Goal: Task Accomplishment & Management: Manage account settings

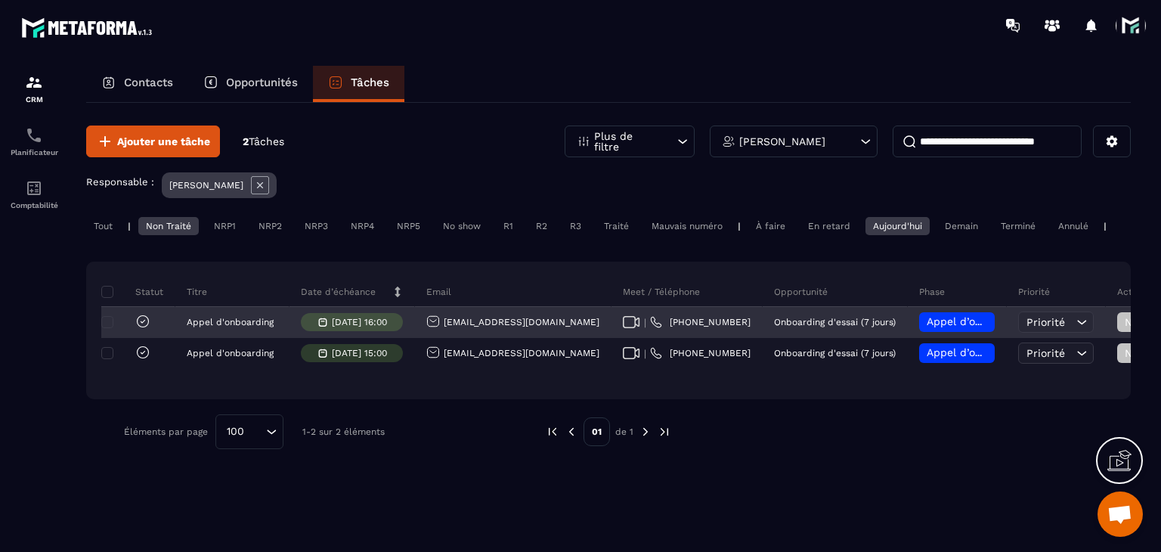
click at [908, 338] on div "Appel d’onboarding planifié" at bounding box center [957, 323] width 99 height 30
click at [908, 320] on div "Appel d’onboarding planifié" at bounding box center [957, 323] width 99 height 30
click at [919, 326] on div "Appel d’onboarding planifié" at bounding box center [957, 322] width 76 height 20
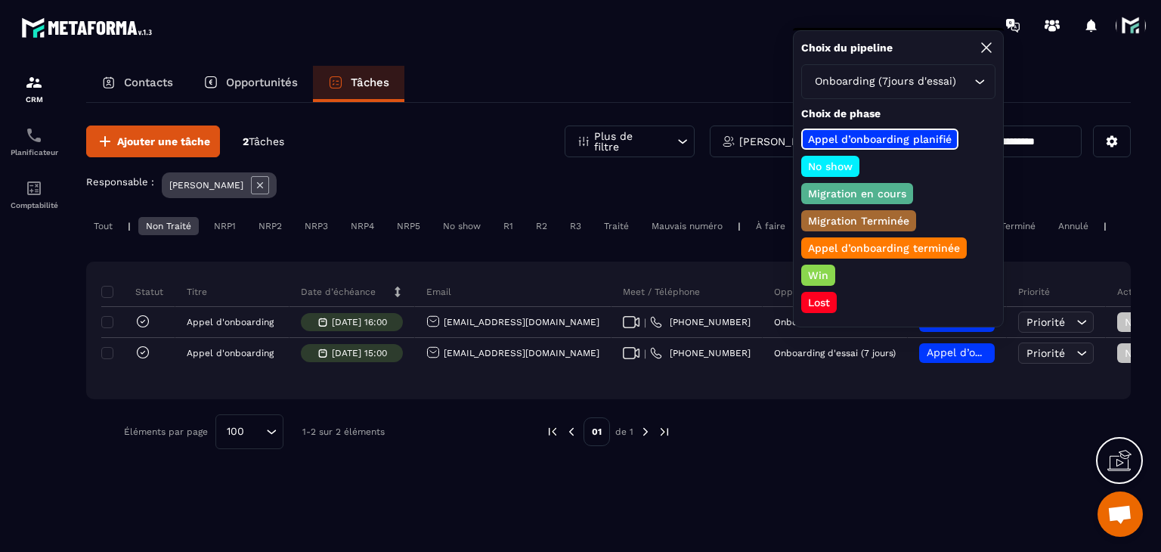
click at [846, 251] on p "Appel d’onboarding terminée" at bounding box center [884, 247] width 156 height 15
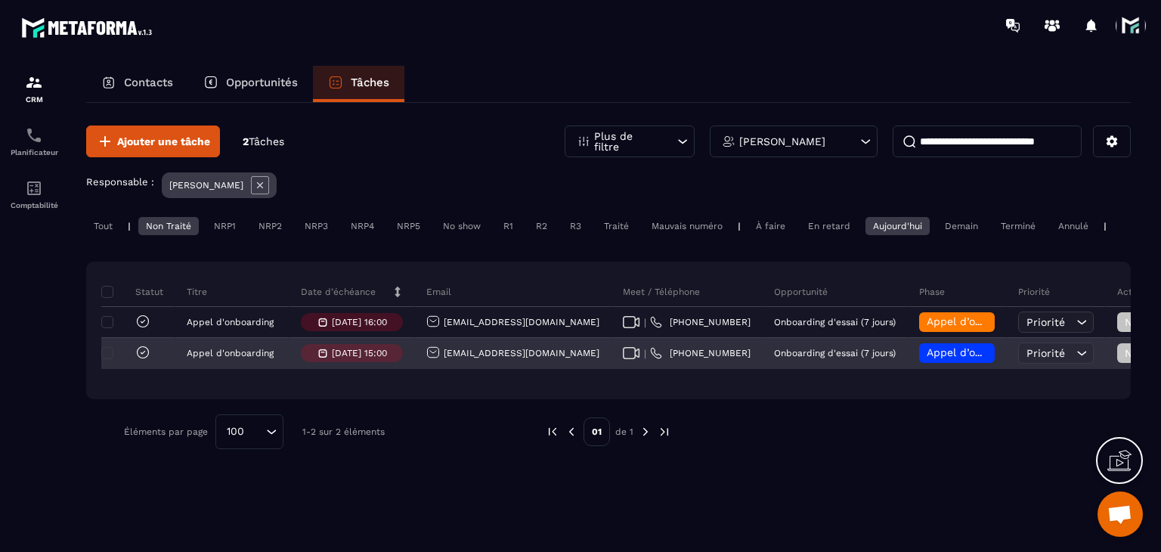
click at [919, 363] on div "Appel d’onboarding planifié" at bounding box center [957, 353] width 76 height 20
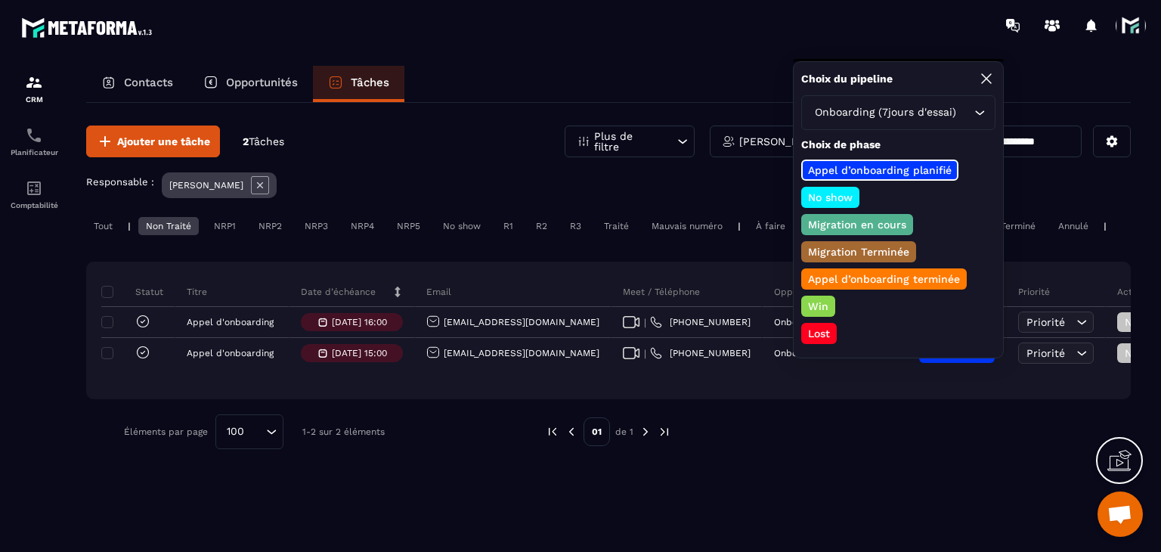
click at [863, 271] on p "Appel d’onboarding terminée" at bounding box center [884, 278] width 156 height 15
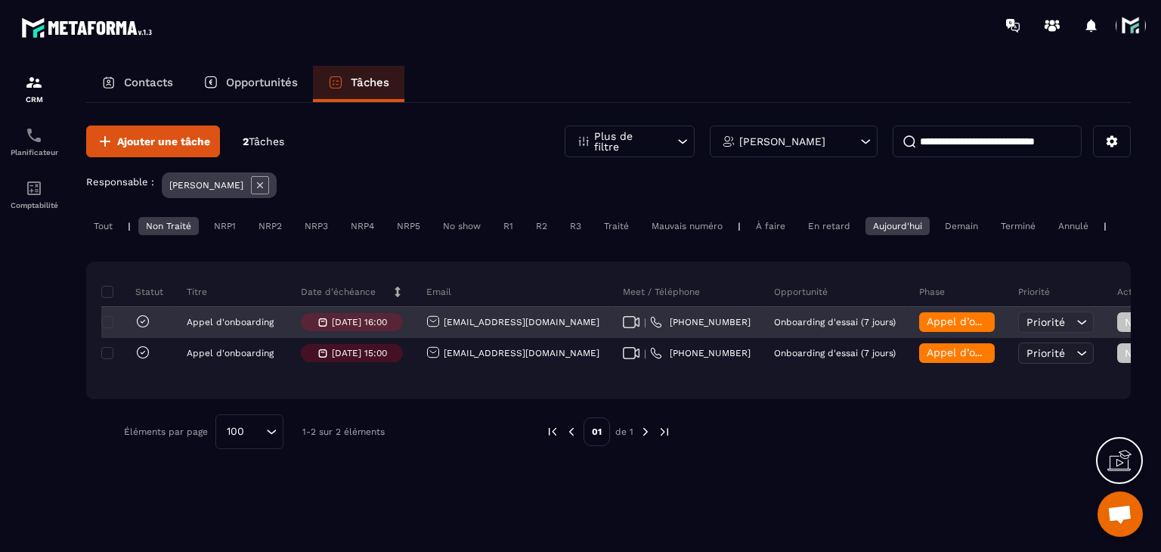
click at [1125, 328] on span "Non Traité" at bounding box center [1156, 322] width 63 height 12
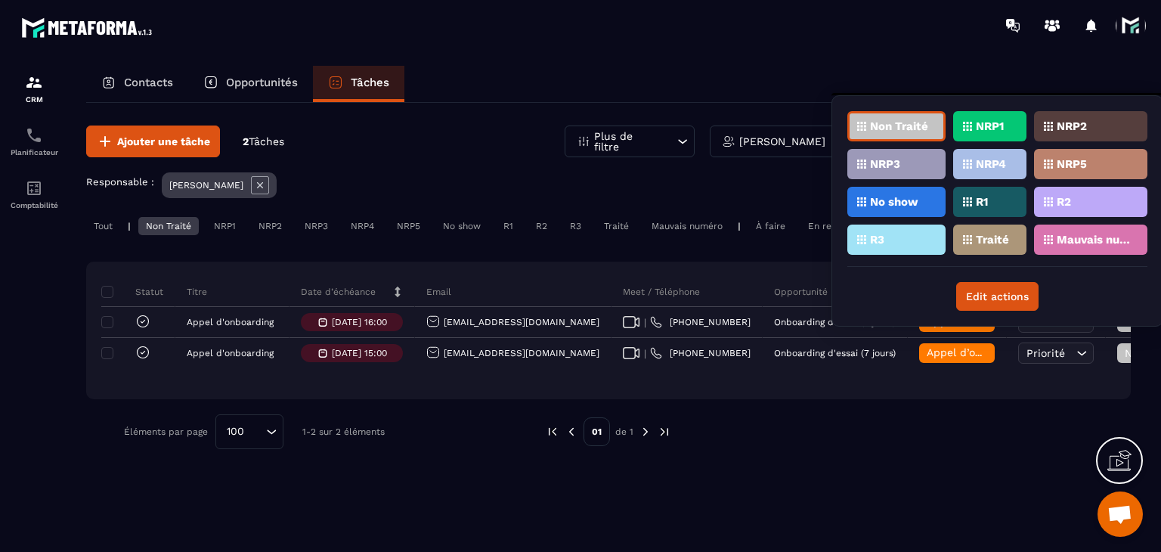
click at [999, 240] on p "Traité" at bounding box center [992, 239] width 33 height 11
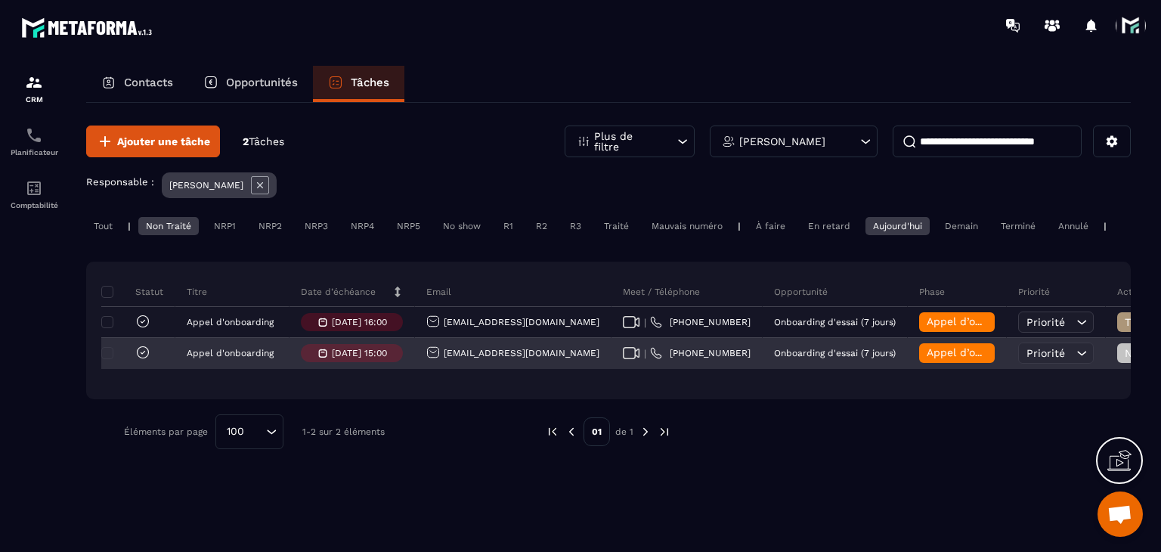
click at [1125, 359] on span "Non Traité" at bounding box center [1156, 353] width 63 height 12
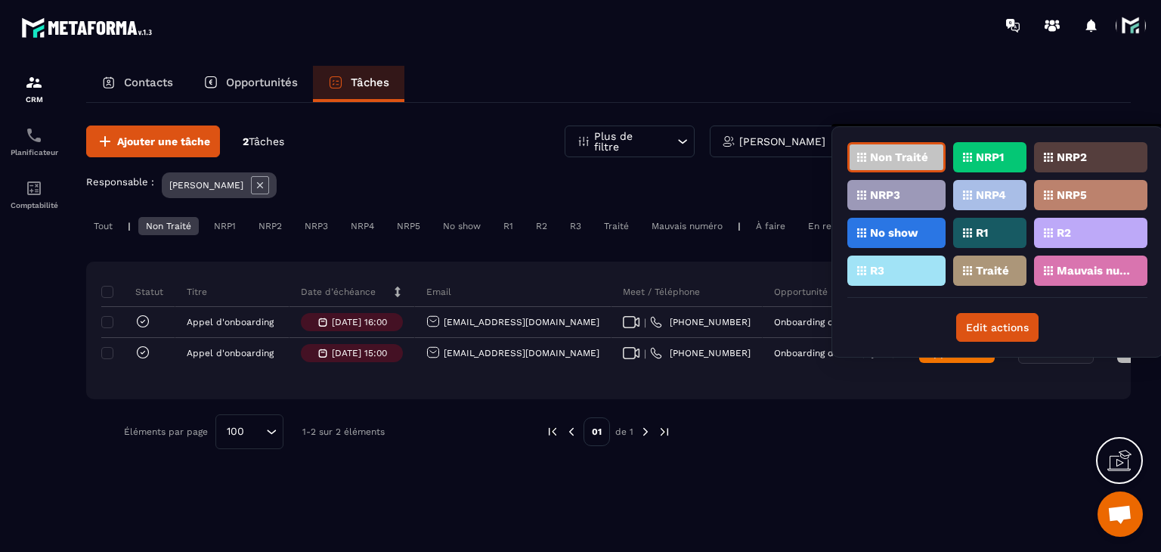
click at [971, 265] on div "Traité" at bounding box center [989, 270] width 73 height 30
